Goal: Find contact information: Find contact information

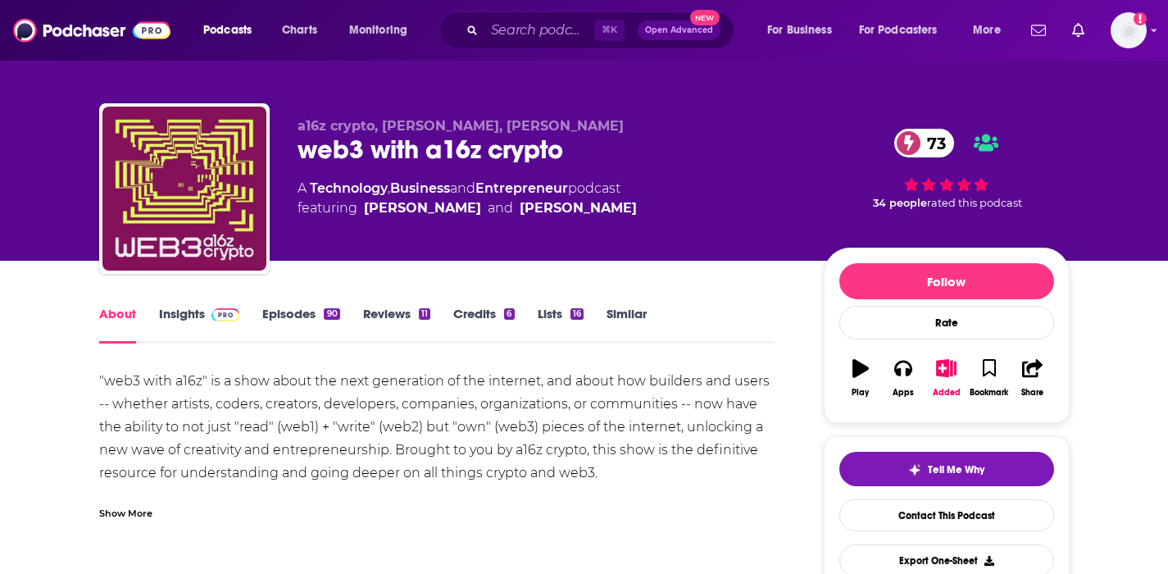
scroll to position [37, 0]
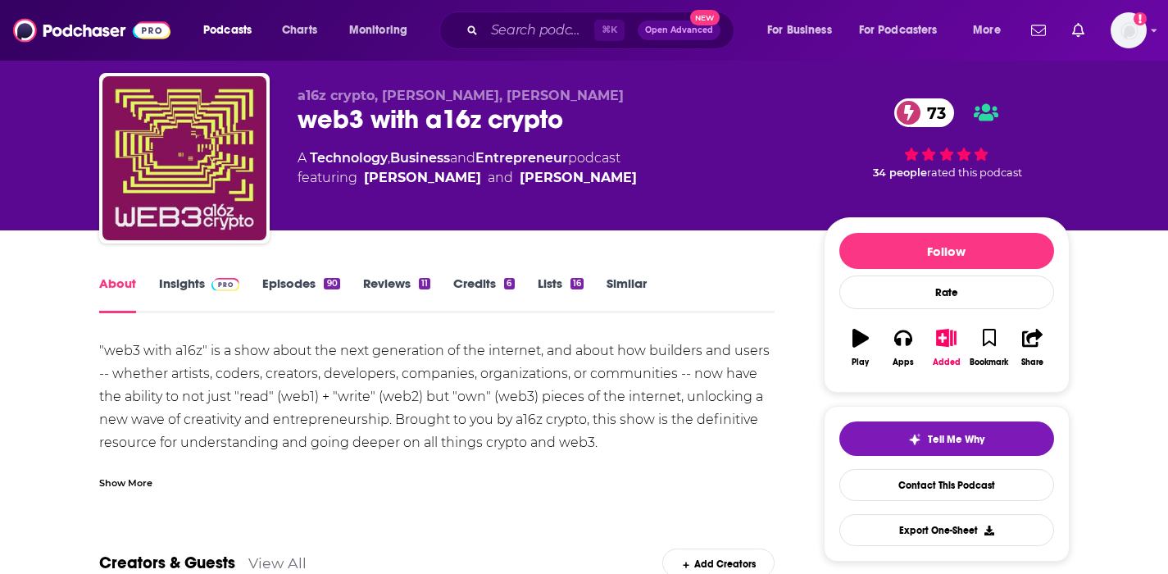
click at [198, 281] on link "Insights" at bounding box center [199, 294] width 81 height 38
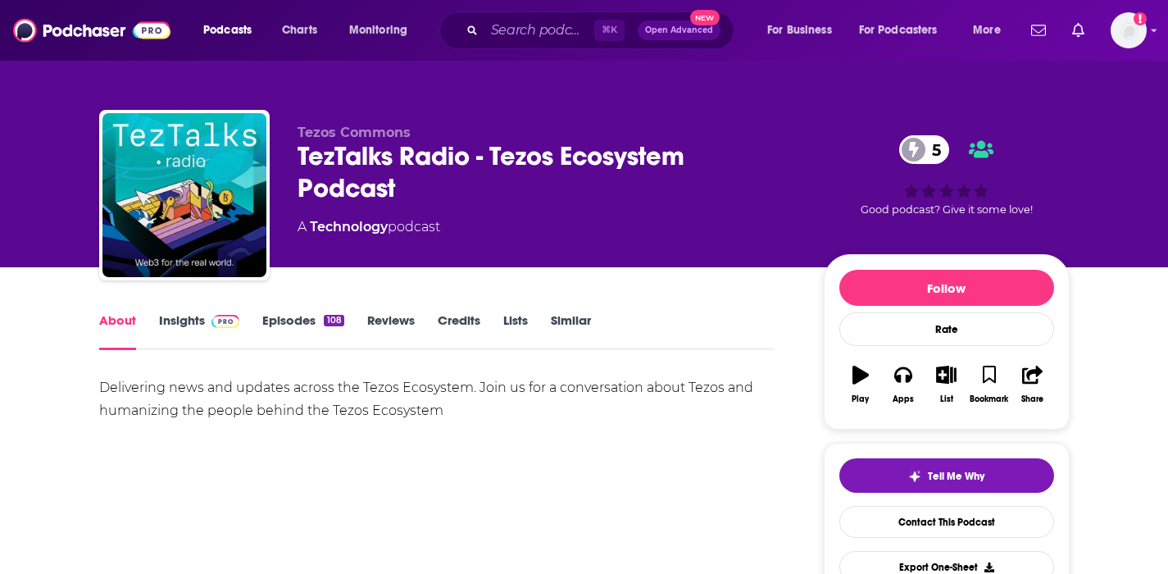
click at [189, 319] on link "Insights" at bounding box center [199, 331] width 81 height 38
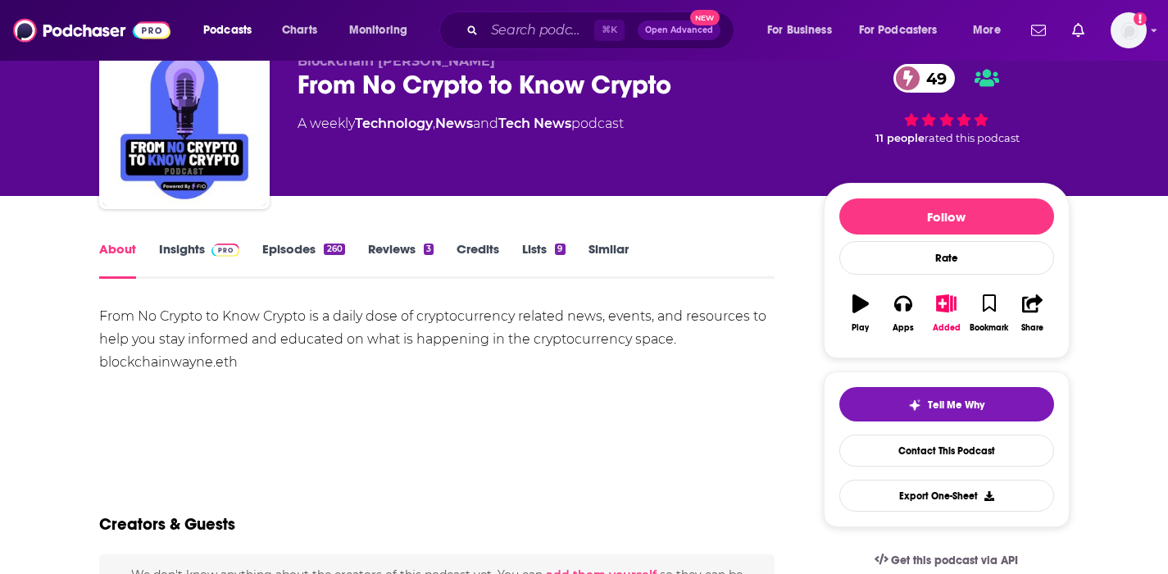
scroll to position [153, 0]
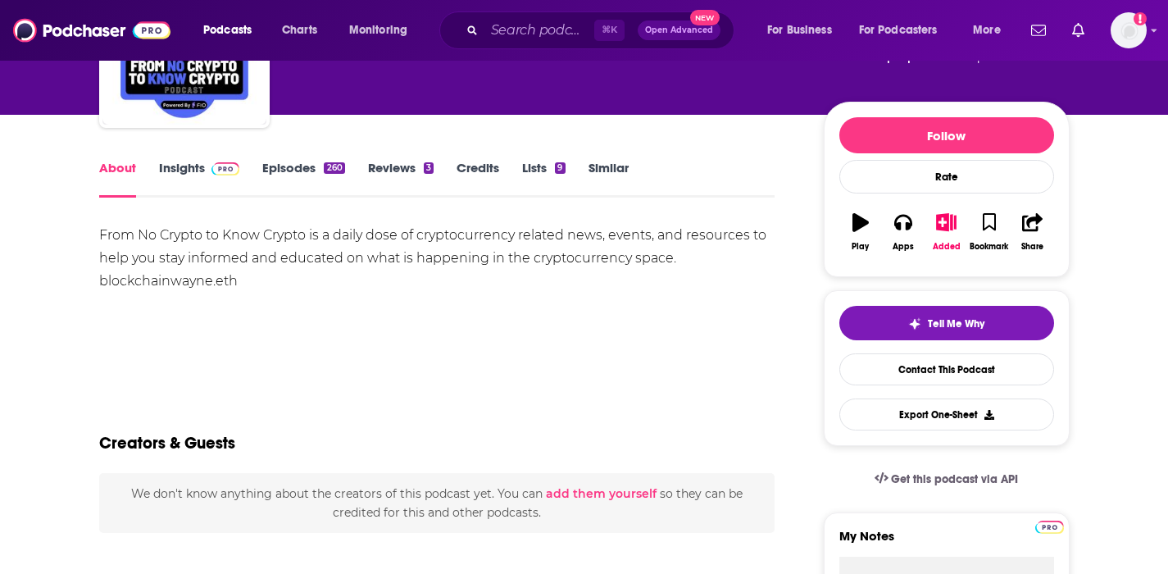
click at [191, 170] on link "Insights" at bounding box center [199, 179] width 81 height 38
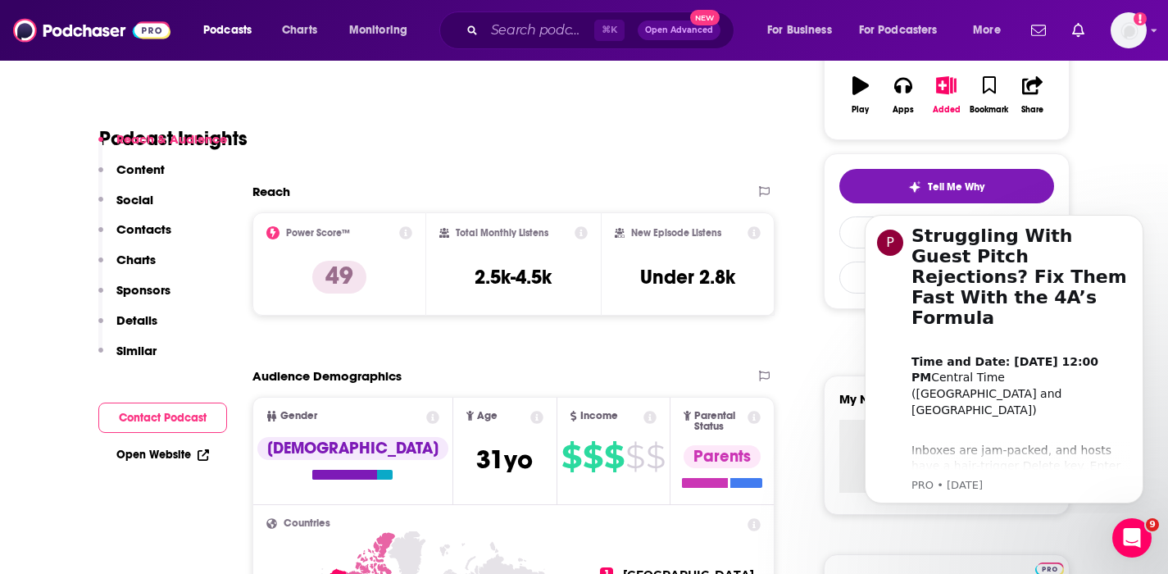
scroll to position [289, 0]
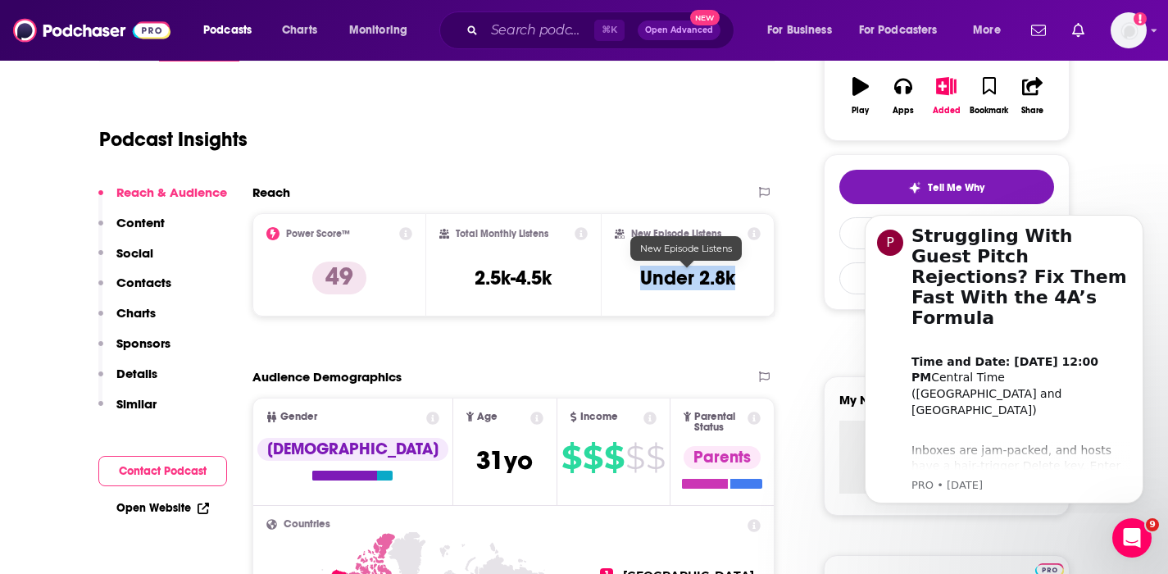
drag, startPoint x: 739, startPoint y: 278, endPoint x: 636, endPoint y: 283, distance: 102.6
click at [636, 283] on div "New Episode Listens Under 2.8k" at bounding box center [688, 264] width 147 height 75
copy h3 "Under 2.8k"
click at [141, 277] on p "Contacts" at bounding box center [143, 283] width 55 height 16
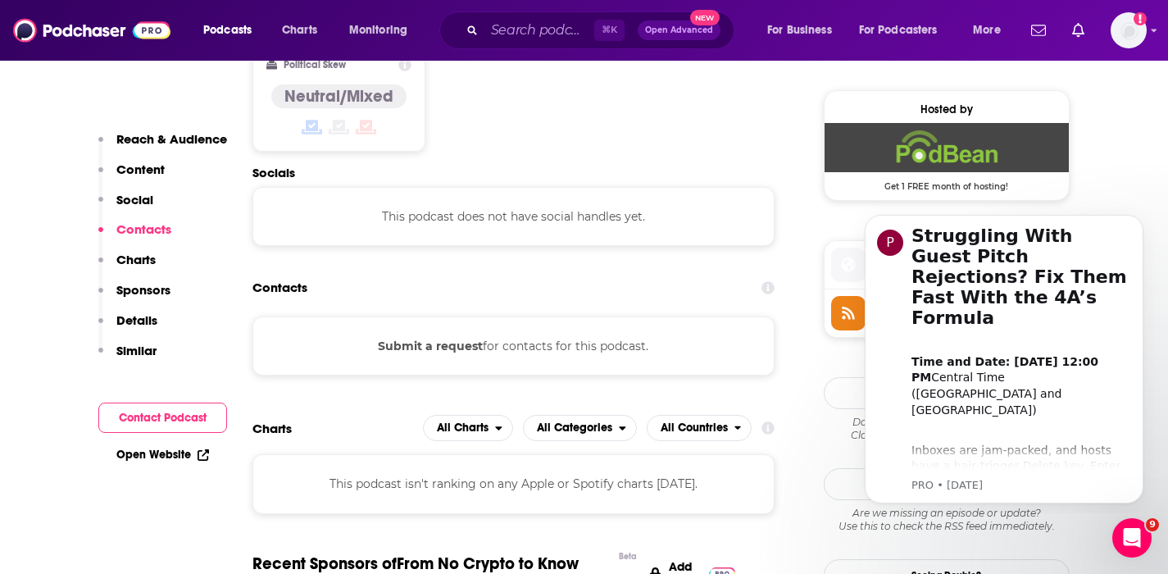
scroll to position [1304, 0]
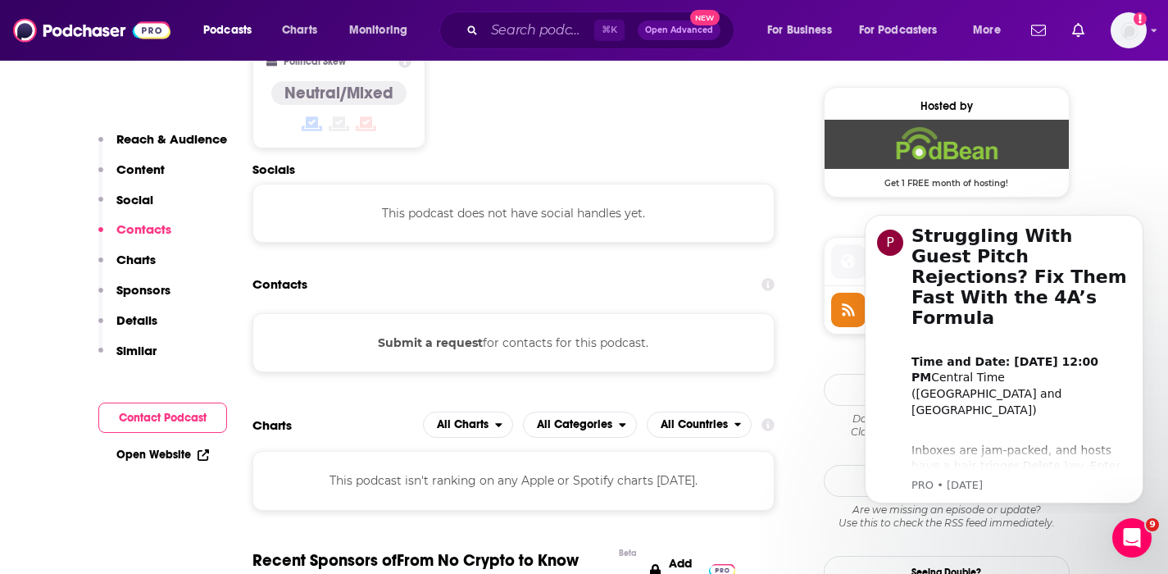
click at [461, 334] on button "Submit a request" at bounding box center [430, 343] width 105 height 18
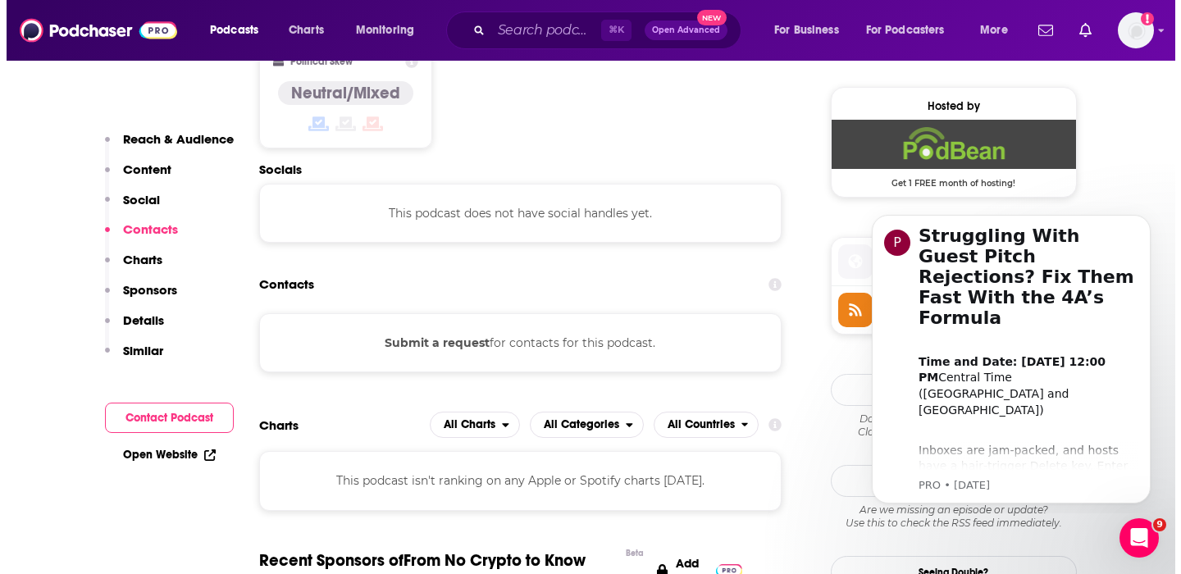
scroll to position [0, 0]
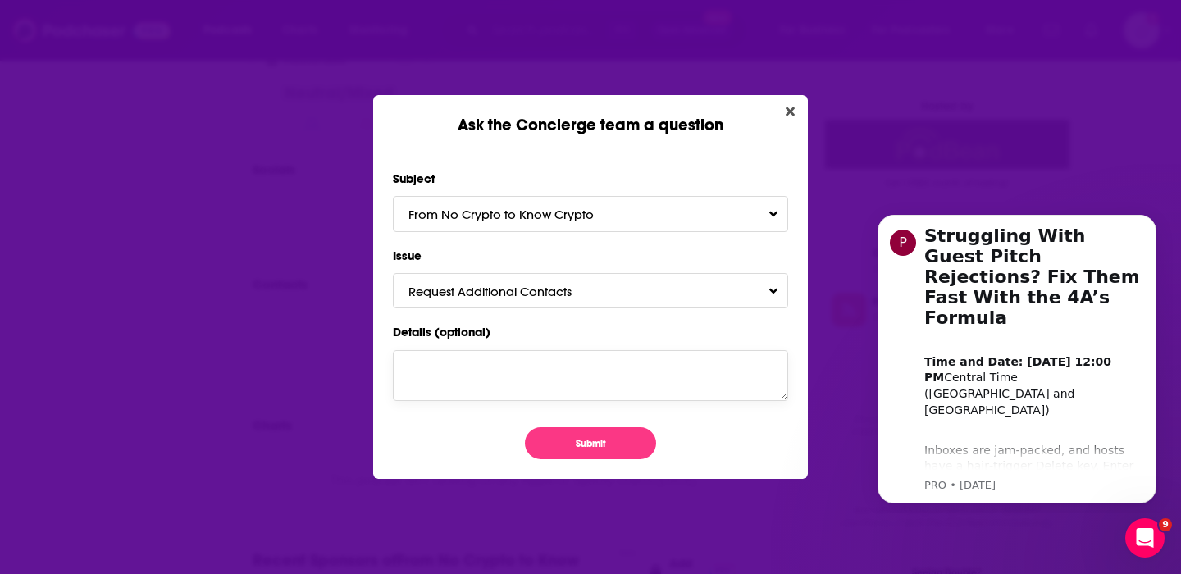
click at [431, 377] on textarea "Details (optional)" at bounding box center [590, 375] width 395 height 51
type textarea "Pls send contact details. thanks"
click at [546, 430] on button "Submit" at bounding box center [590, 443] width 131 height 32
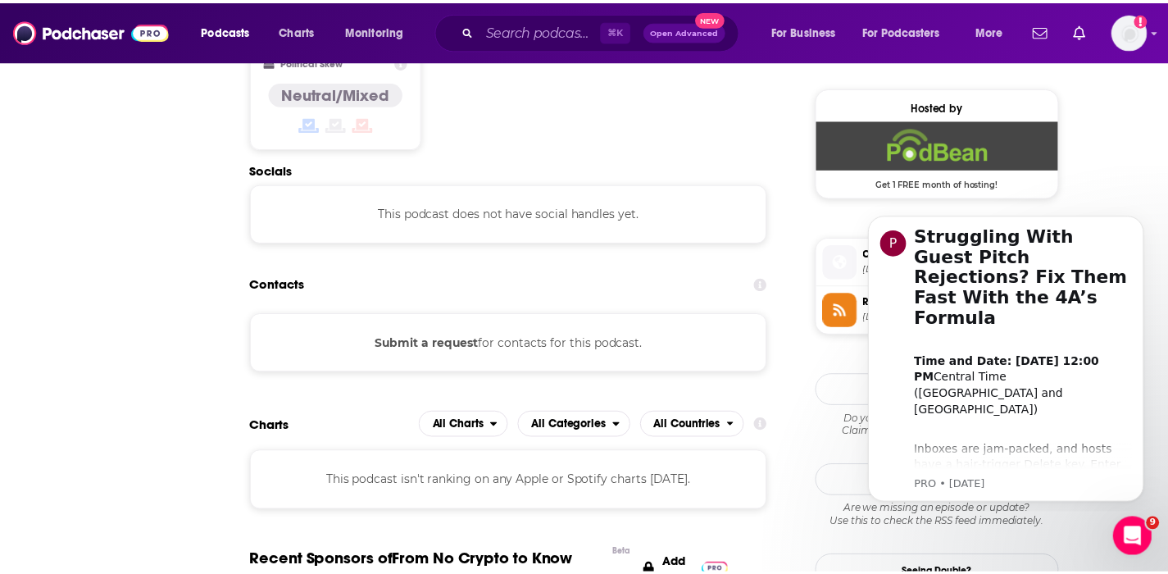
scroll to position [1304, 0]
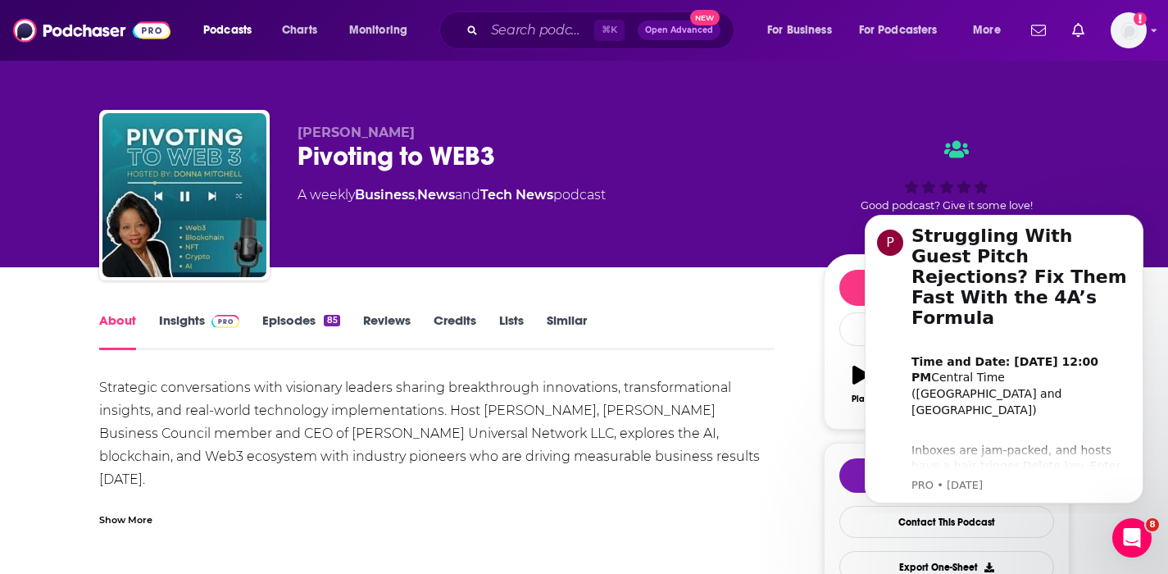
click at [191, 312] on link "Insights" at bounding box center [199, 331] width 81 height 38
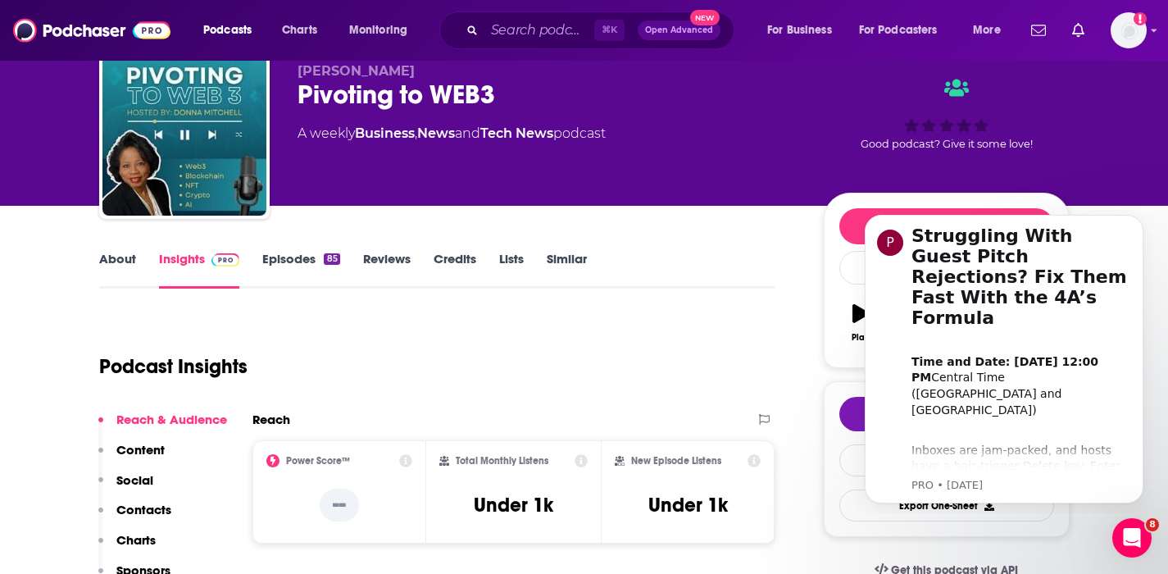
scroll to position [63, 0]
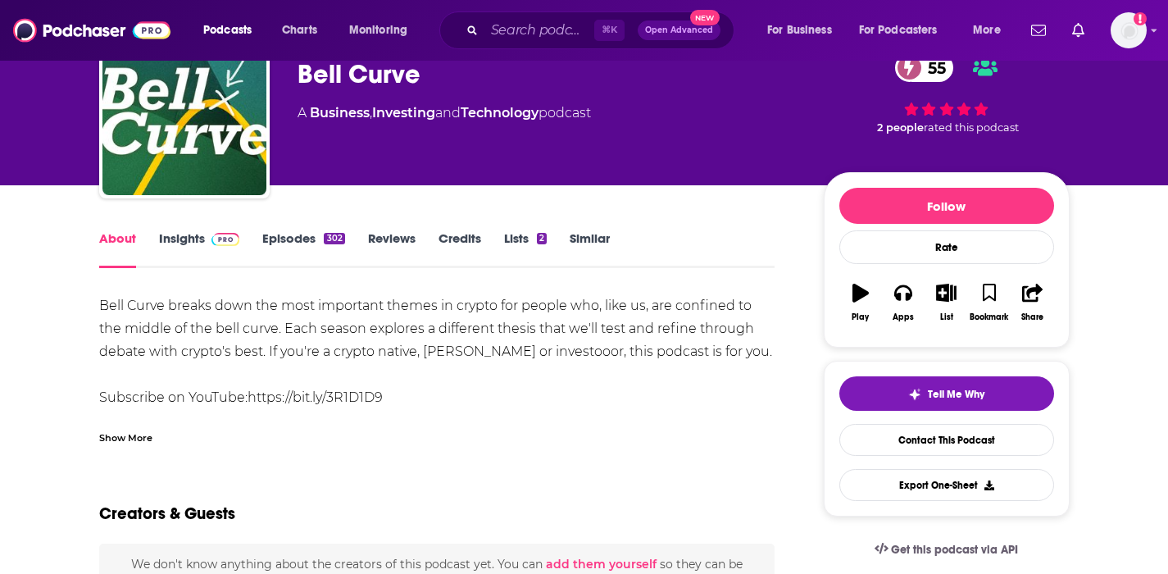
scroll to position [111, 0]
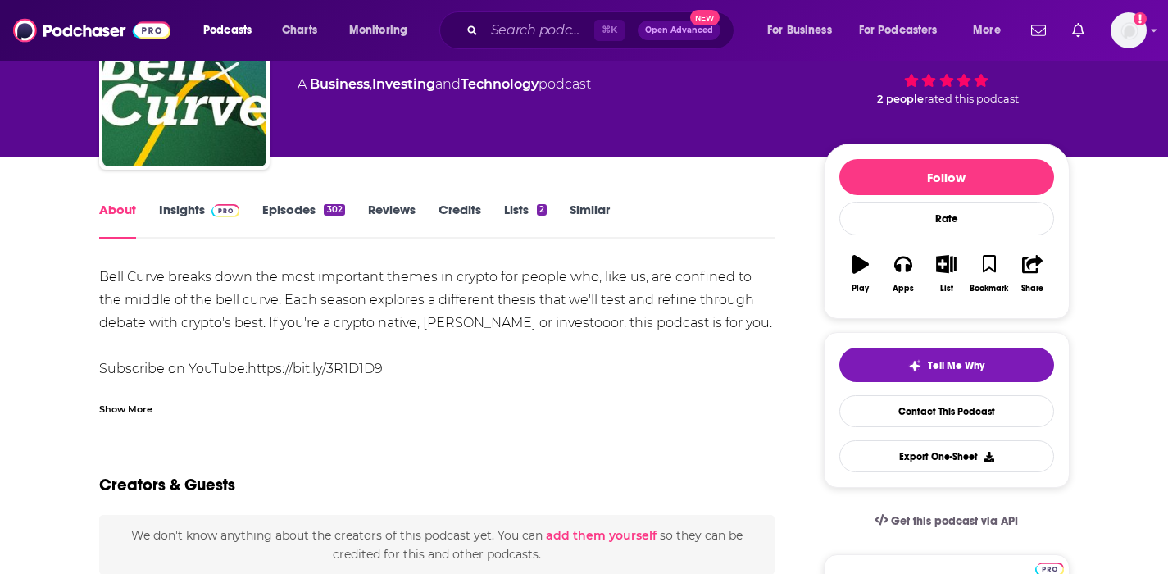
click at [180, 210] on link "Insights" at bounding box center [199, 221] width 81 height 38
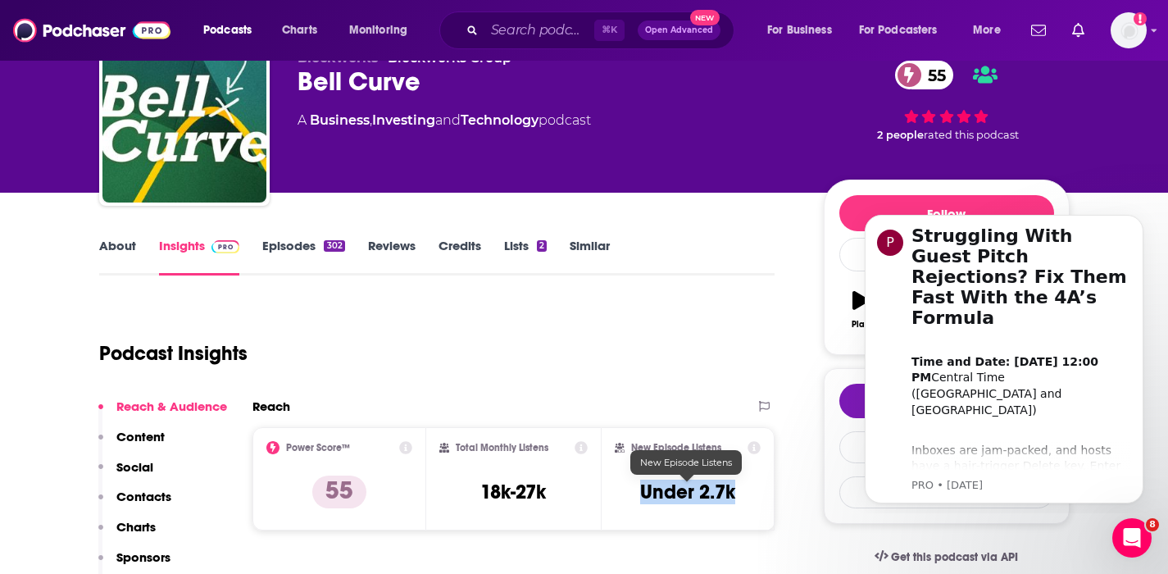
drag, startPoint x: 742, startPoint y: 492, endPoint x: 644, endPoint y: 494, distance: 97.6
click at [644, 494] on div "New Episode Listens Under 2.7k" at bounding box center [688, 478] width 147 height 75
copy h3 "Under 2.7k"
click at [125, 490] on p "Contacts" at bounding box center [143, 497] width 55 height 16
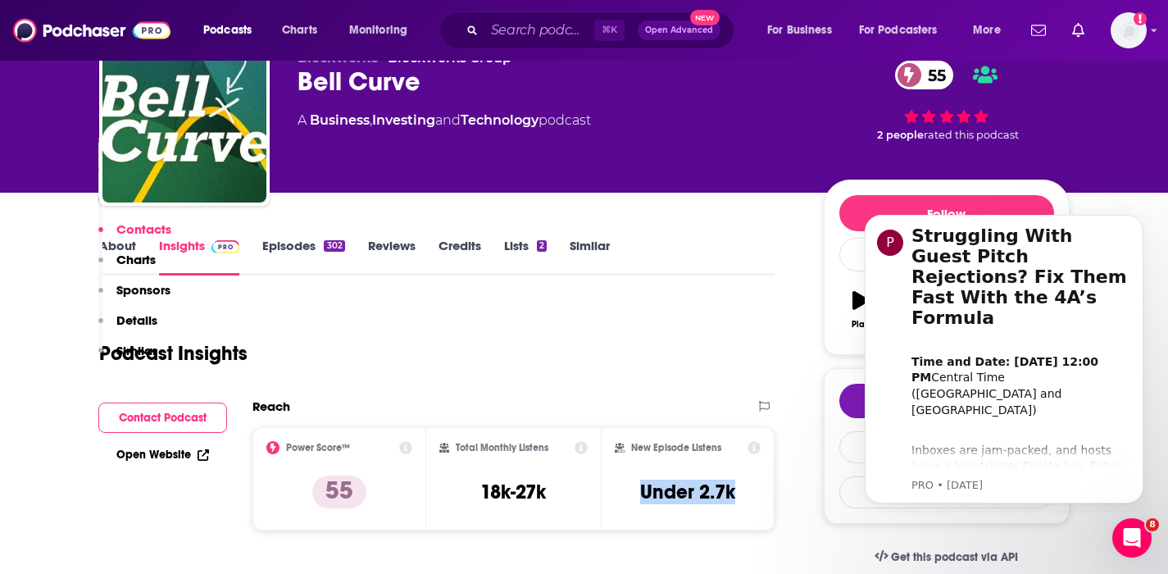
scroll to position [1339, 0]
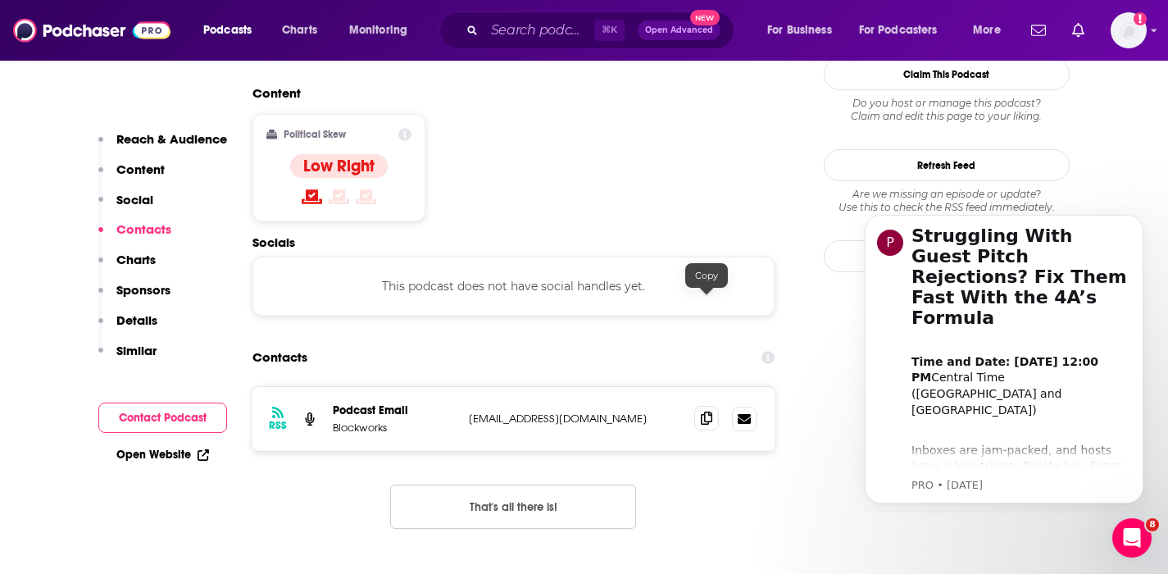
click at [706, 412] on icon at bounding box center [706, 418] width 11 height 13
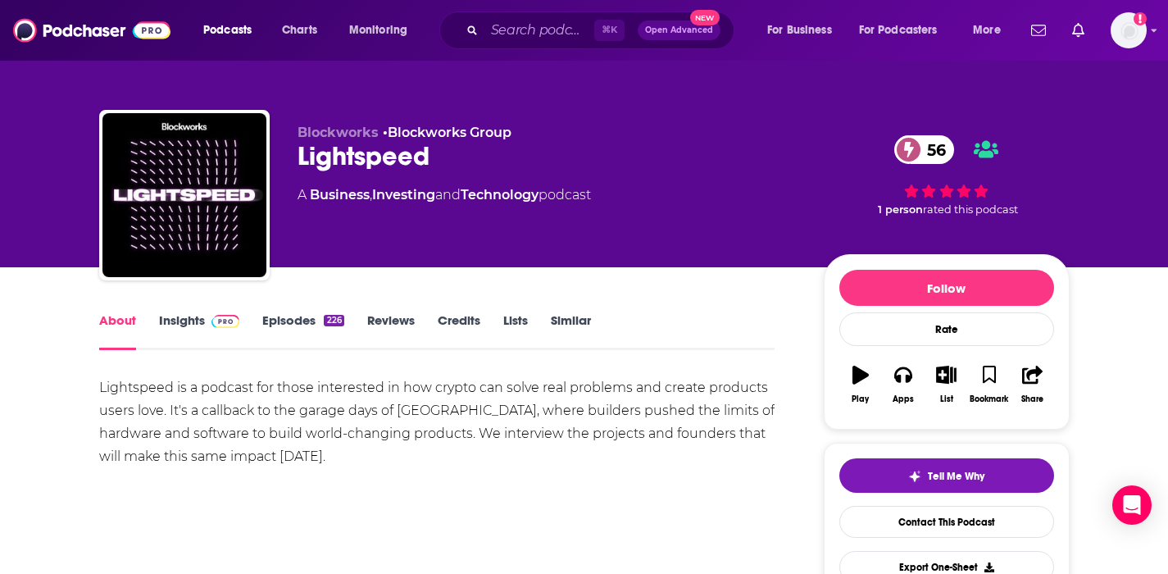
click at [178, 317] on link "Insights" at bounding box center [199, 331] width 81 height 38
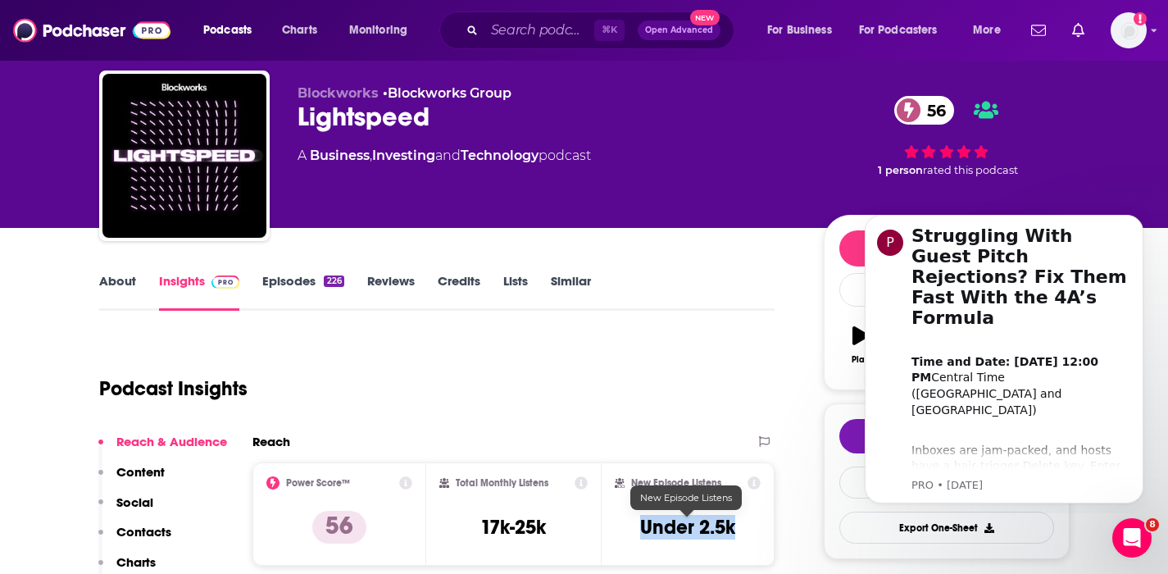
drag, startPoint x: 744, startPoint y: 523, endPoint x: 637, endPoint y: 530, distance: 107.6
click at [637, 530] on div "New Episode Listens Under 2.5k" at bounding box center [688, 513] width 147 height 75
copy h3 "Under 2.5k"
click at [138, 528] on p "Contacts" at bounding box center [143, 532] width 55 height 16
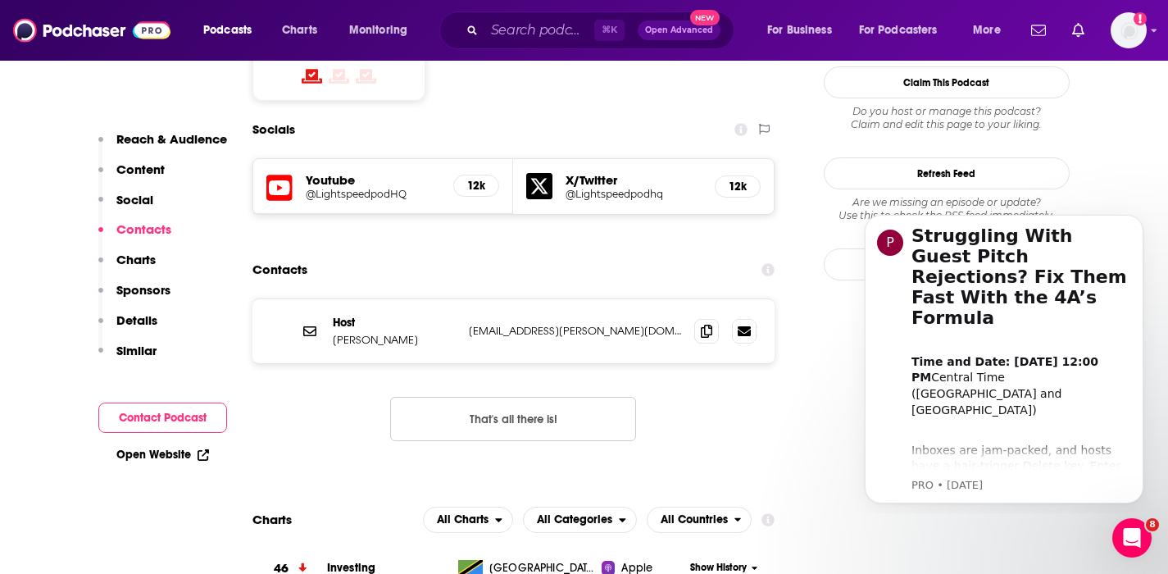
scroll to position [1429, 0]
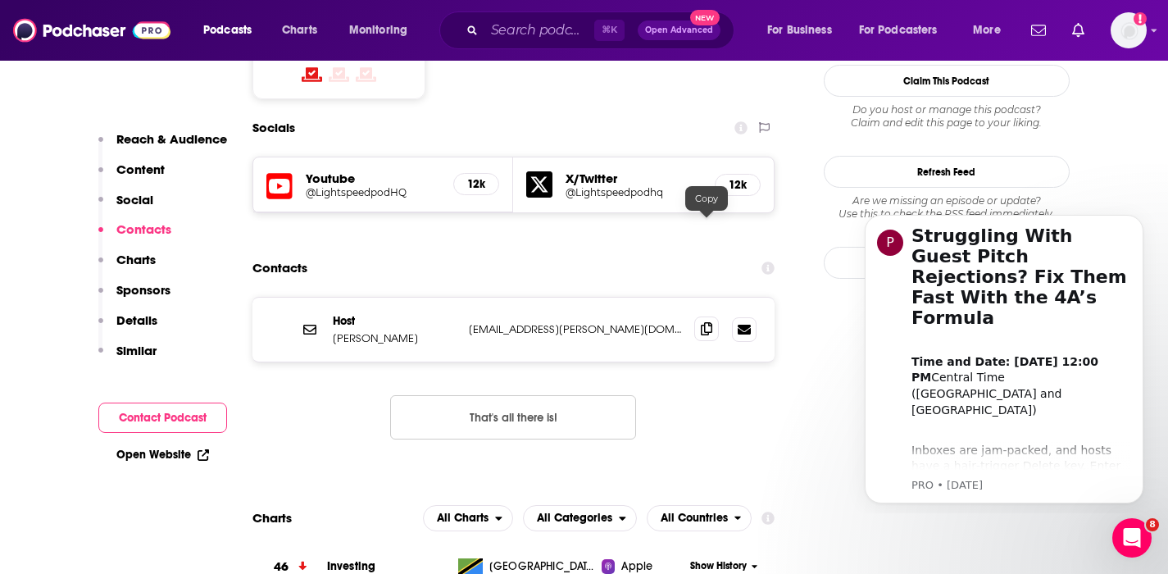
click at [703, 322] on icon at bounding box center [706, 328] width 11 height 13
drag, startPoint x: 419, startPoint y: 235, endPoint x: 330, endPoint y: 238, distance: 89.4
click at [330, 298] on div "Host Jack Kubinec jack.kubinec@blockworks.co jack.kubinec@blockworks.co" at bounding box center [514, 330] width 523 height 64
copy p "Jack Kubinec"
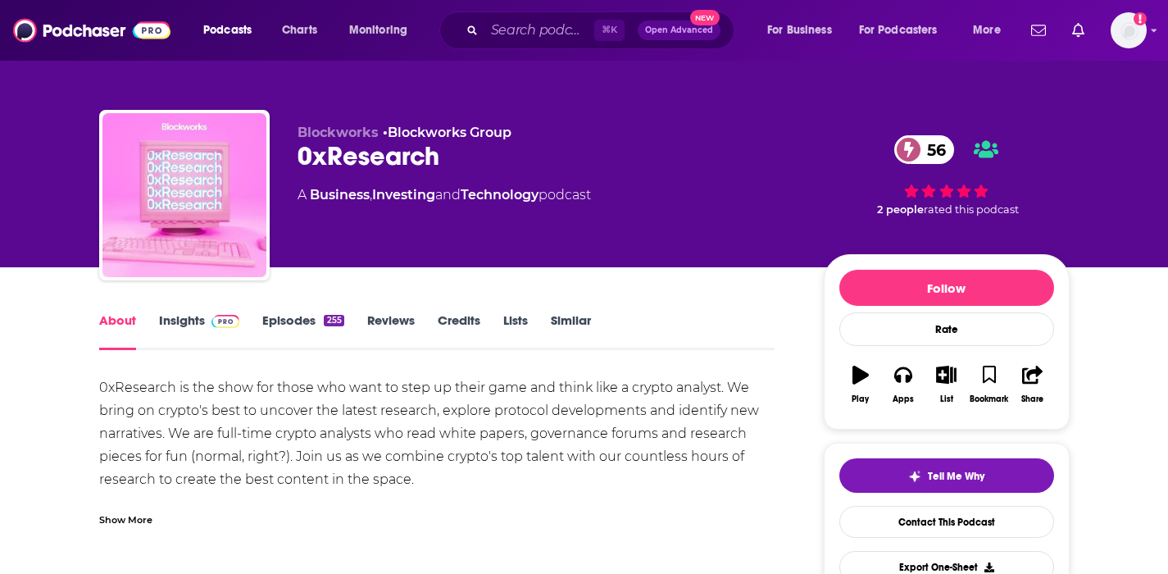
click at [175, 321] on link "Insights" at bounding box center [199, 331] width 81 height 38
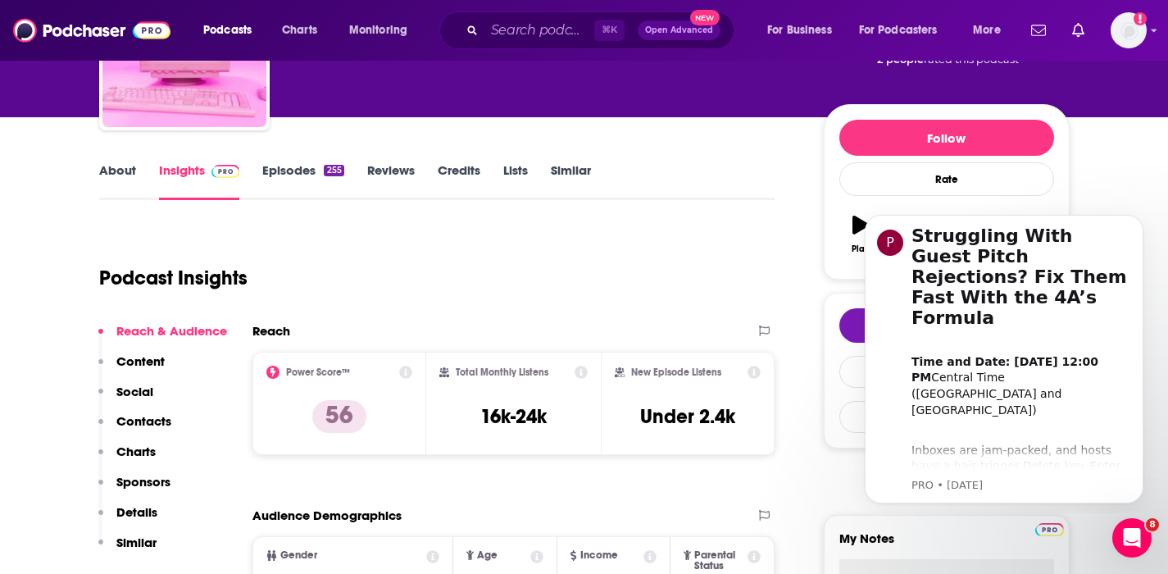
scroll to position [152, 0]
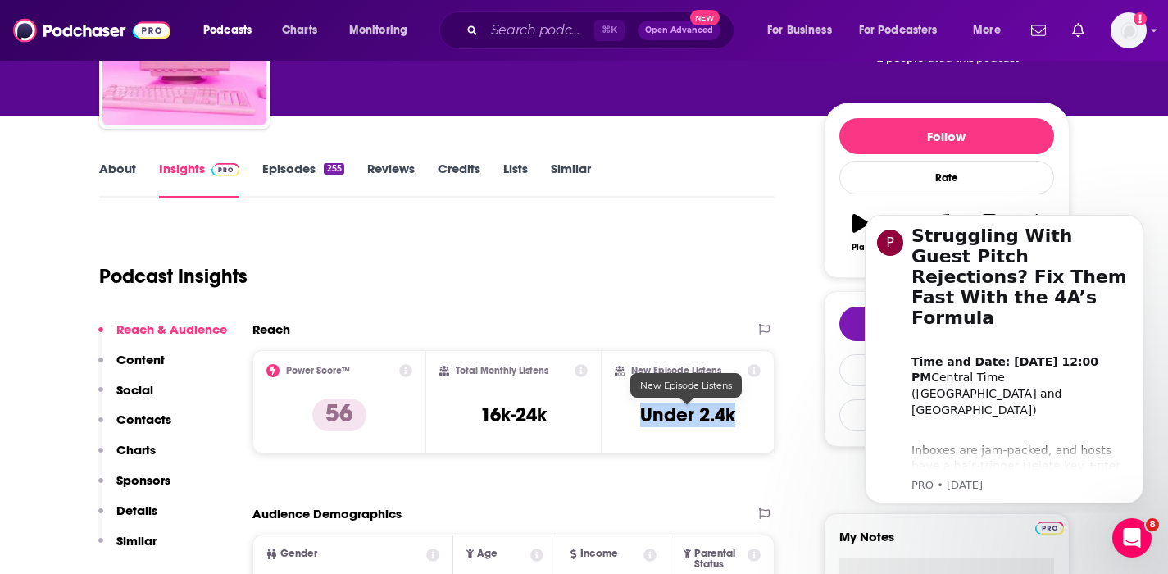
drag, startPoint x: 758, startPoint y: 408, endPoint x: 644, endPoint y: 416, distance: 113.4
click at [644, 416] on div "New Episode Listens Under 2.4k" at bounding box center [688, 401] width 147 height 75
copy h3 "Under 2.4k"
click at [134, 416] on p "Contacts" at bounding box center [143, 420] width 55 height 16
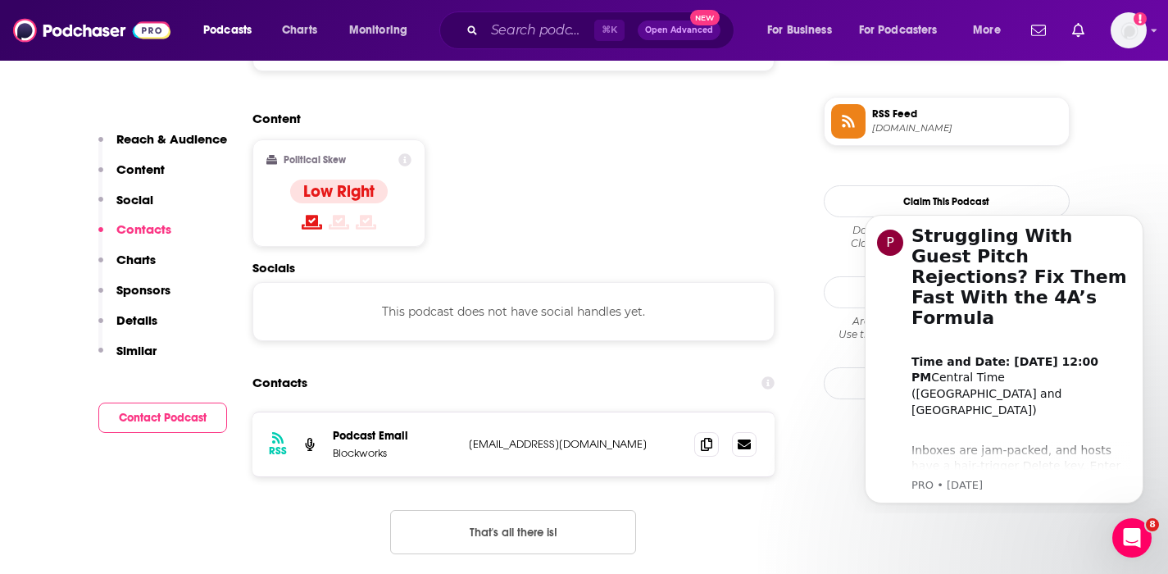
scroll to position [1320, 0]
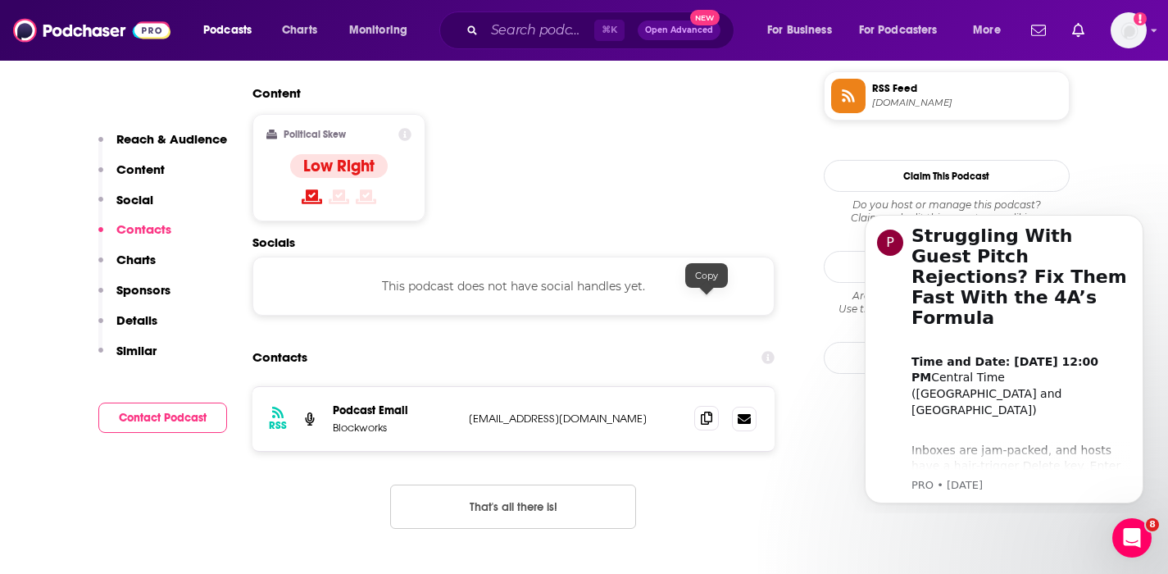
click at [702, 412] on icon at bounding box center [706, 418] width 11 height 13
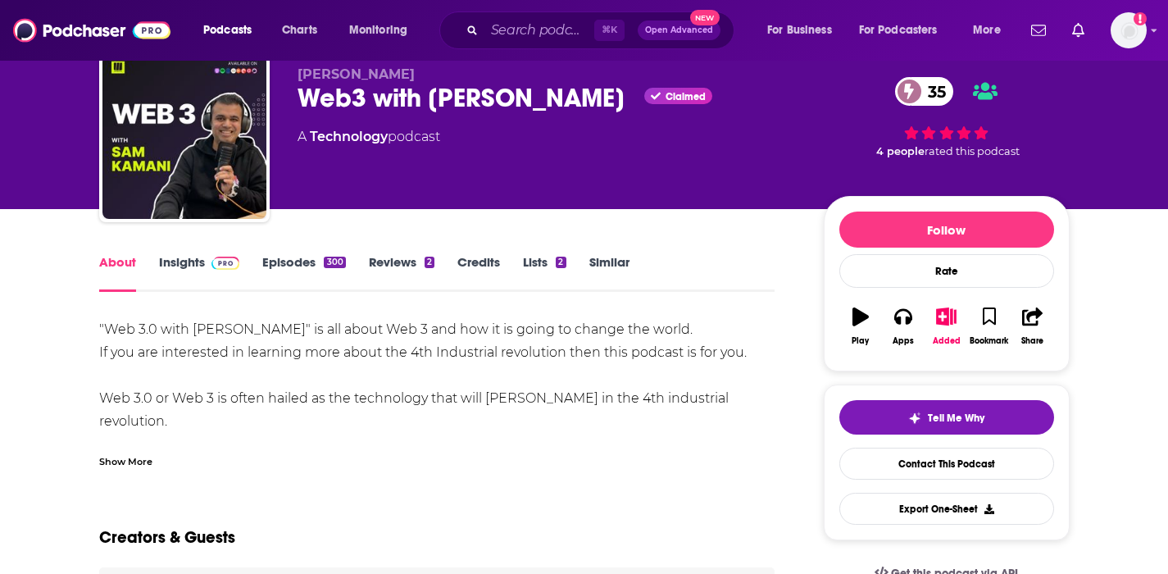
scroll to position [59, 0]
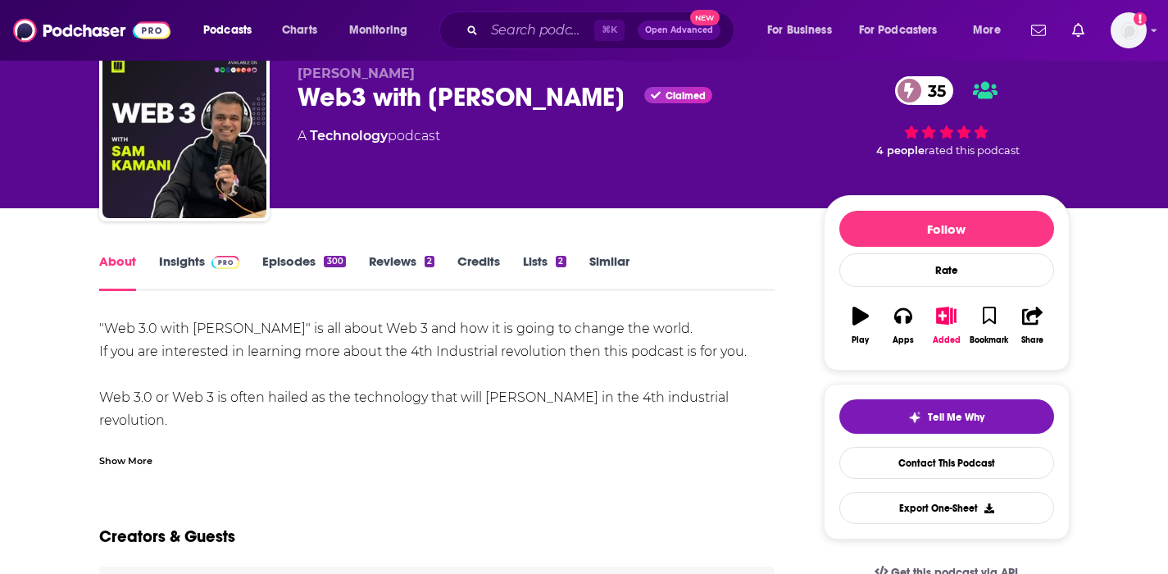
click at [175, 259] on link "Insights" at bounding box center [199, 272] width 81 height 38
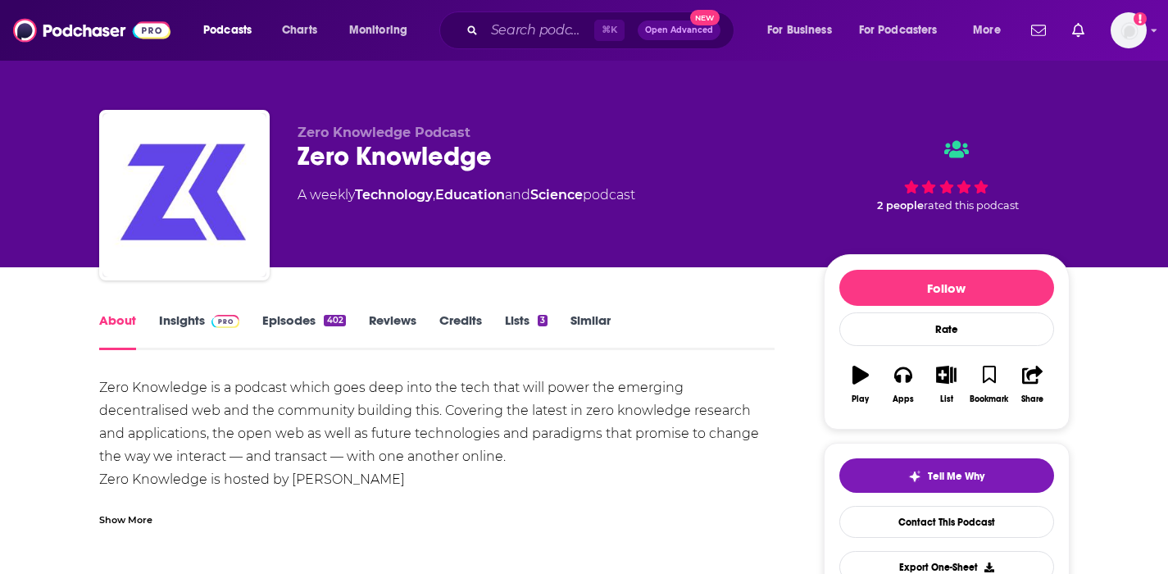
click at [188, 316] on link "Insights" at bounding box center [199, 331] width 81 height 38
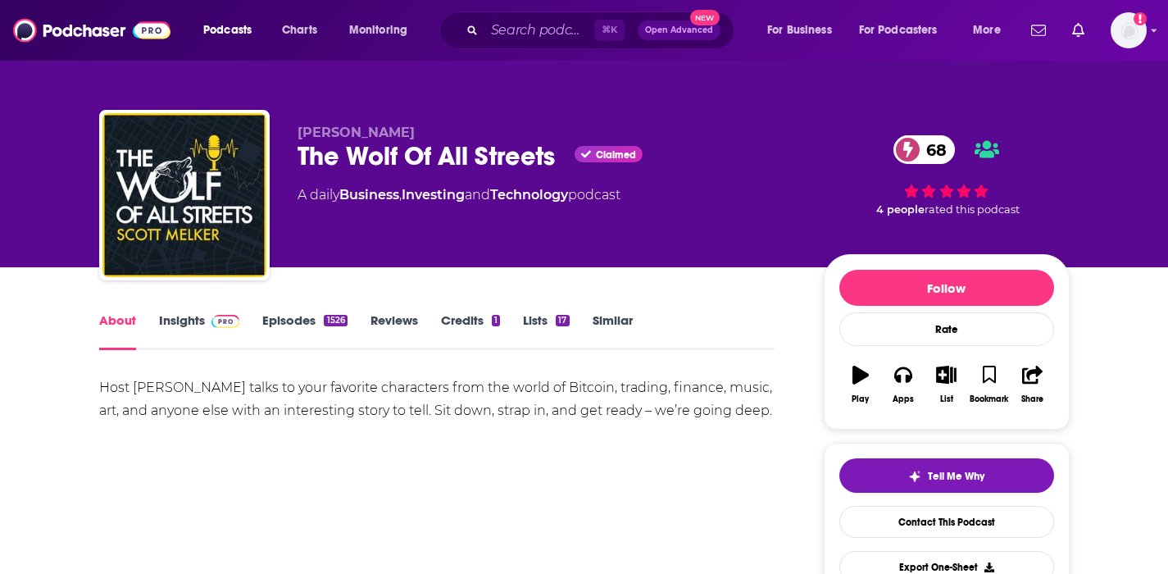
click at [190, 323] on link "Insights" at bounding box center [199, 331] width 81 height 38
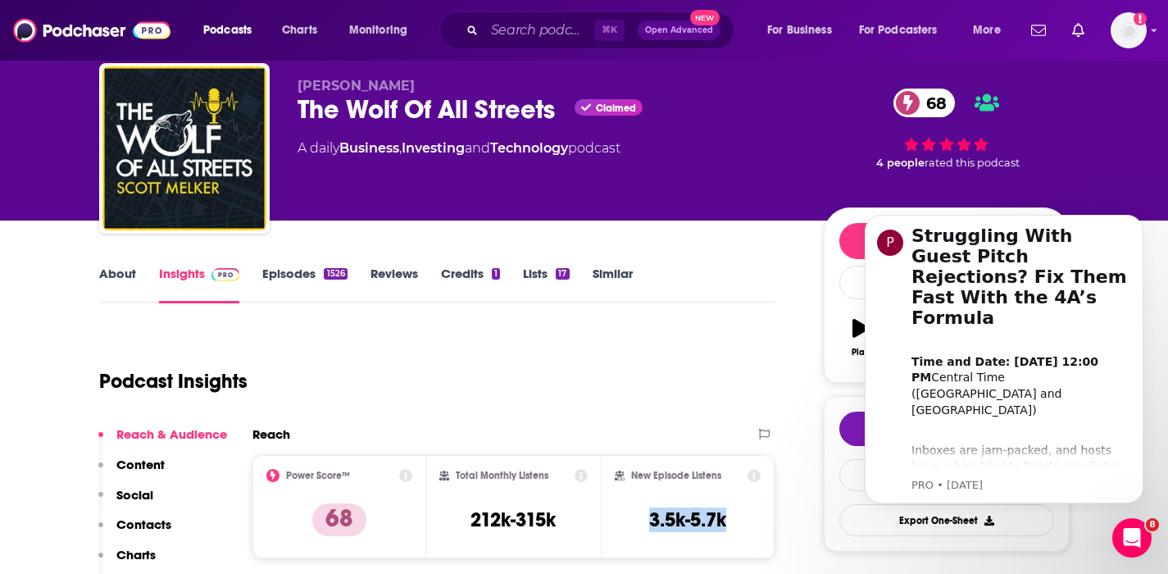
drag, startPoint x: 730, startPoint y: 525, endPoint x: 644, endPoint y: 528, distance: 86.2
click at [644, 528] on div "New Episode Listens 3.5k-5.7k" at bounding box center [688, 506] width 147 height 75
copy h3 "3.5k-5.7k"
click at [139, 523] on p "Contacts" at bounding box center [143, 525] width 55 height 16
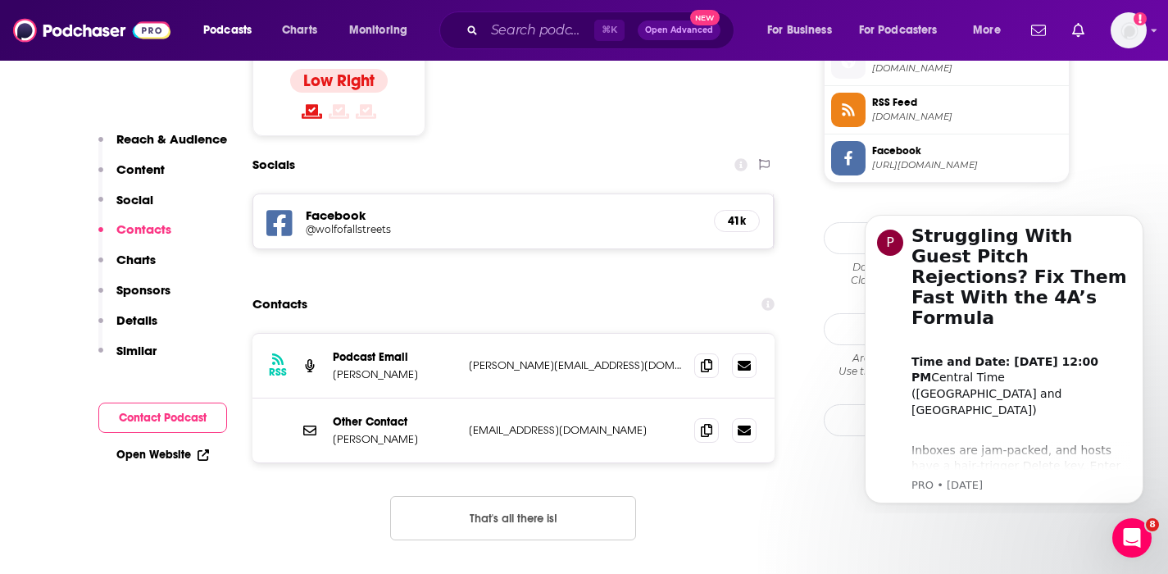
scroll to position [1355, 0]
click at [748, 357] on icon at bounding box center [744, 363] width 13 height 13
click at [703, 357] on icon at bounding box center [706, 363] width 11 height 13
drag, startPoint x: 428, startPoint y: 309, endPoint x: 330, endPoint y: 313, distance: 98.5
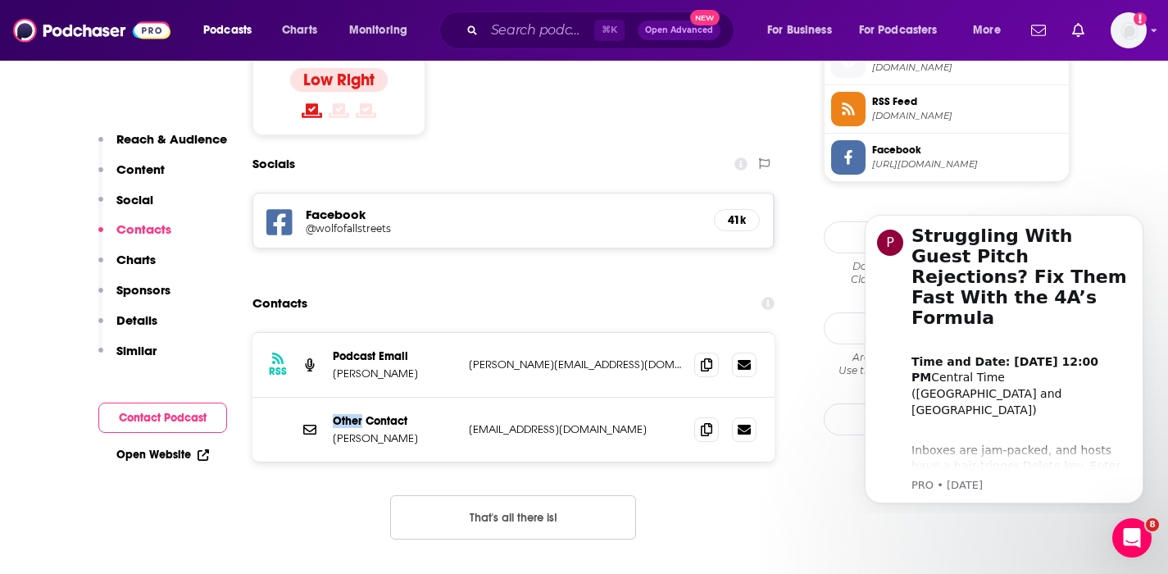
click at [330, 333] on div "RSS Podcast Email Reid Hannaford [EMAIL_ADDRESS][DOMAIN_NAME] [PERSON_NAME][EMA…" at bounding box center [514, 365] width 523 height 65
copy p "[PERSON_NAME]"
